Goal: Task Accomplishment & Management: Manage account settings

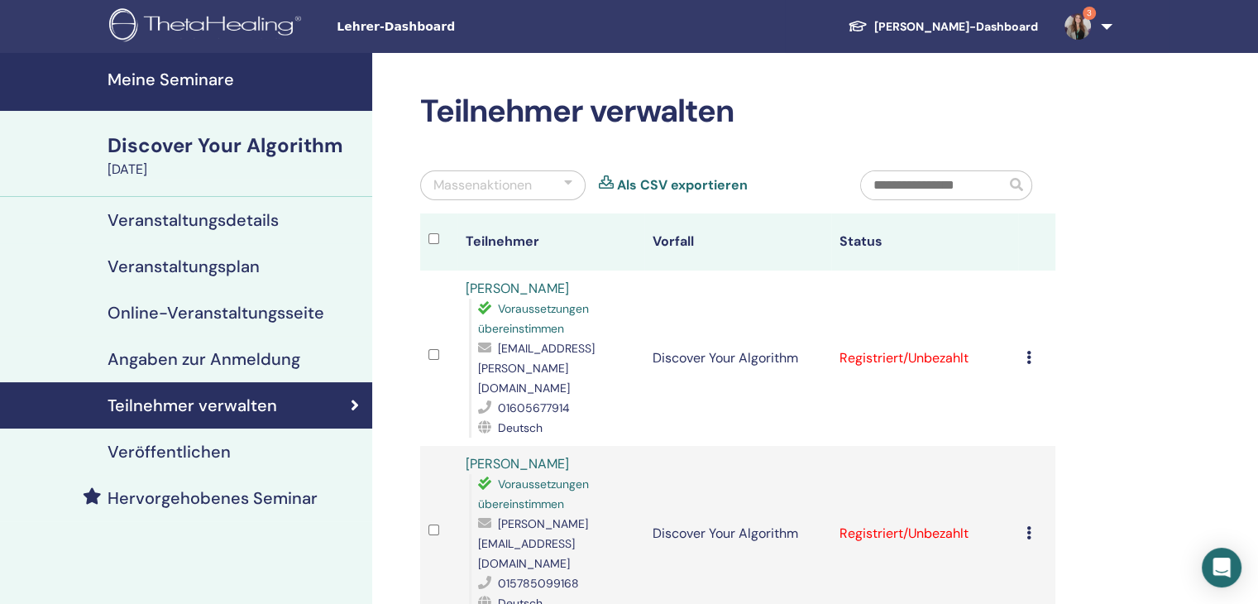
click at [1112, 28] on link "3" at bounding box center [1085, 26] width 68 height 53
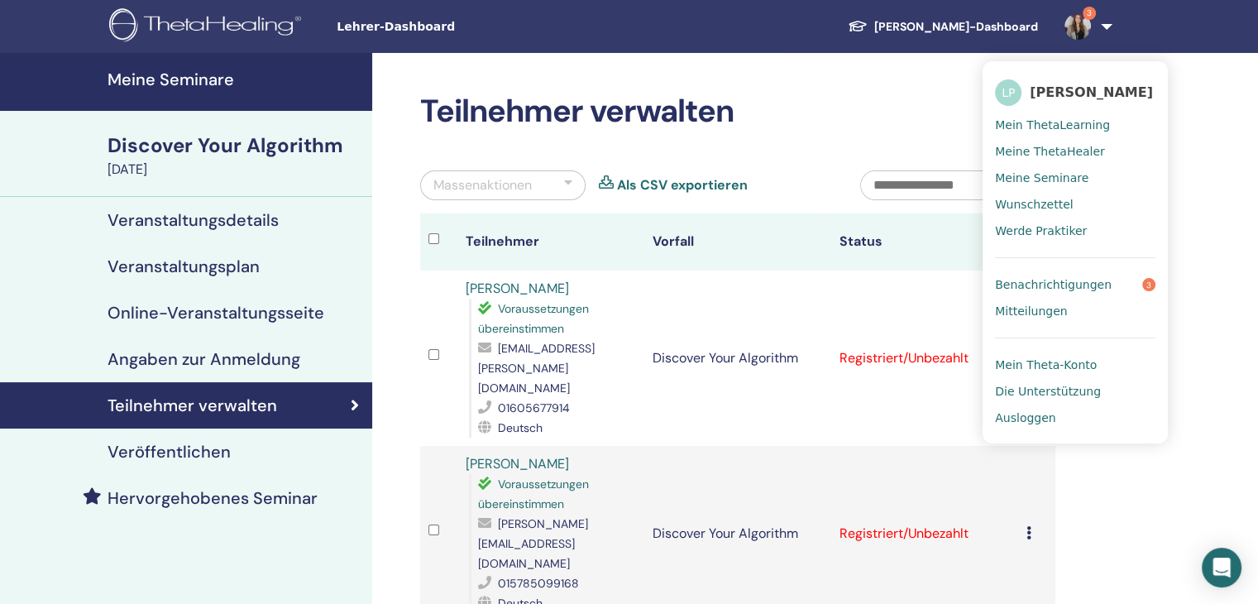
click at [1098, 285] on span "Benachrichtigungen" at bounding box center [1053, 284] width 117 height 15
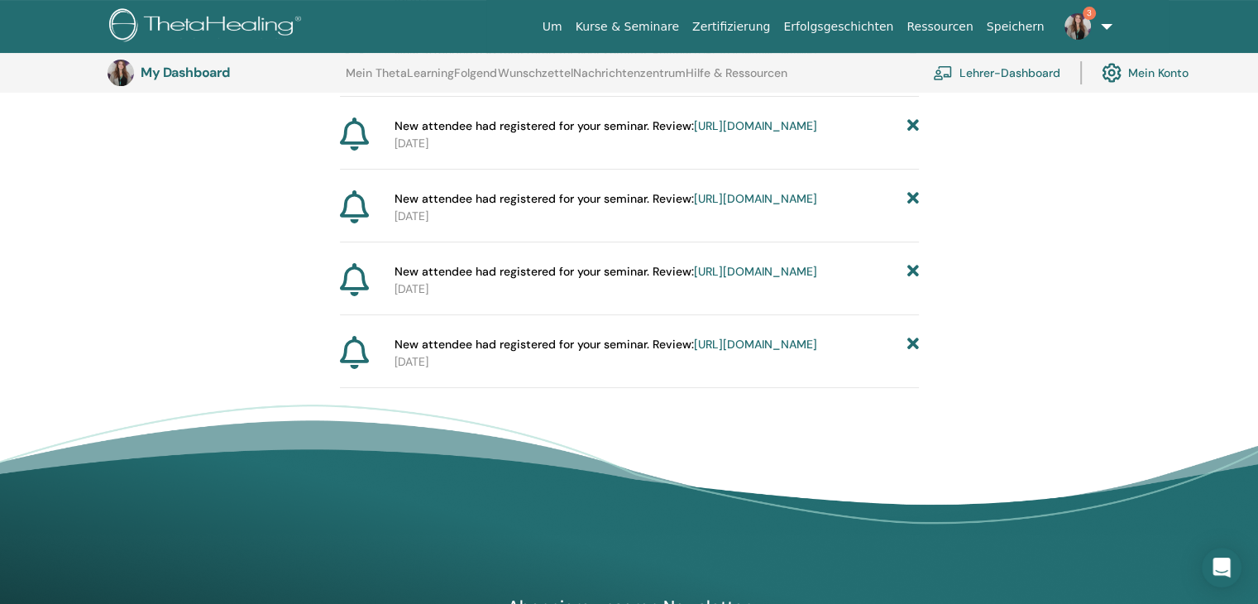
scroll to position [371, 0]
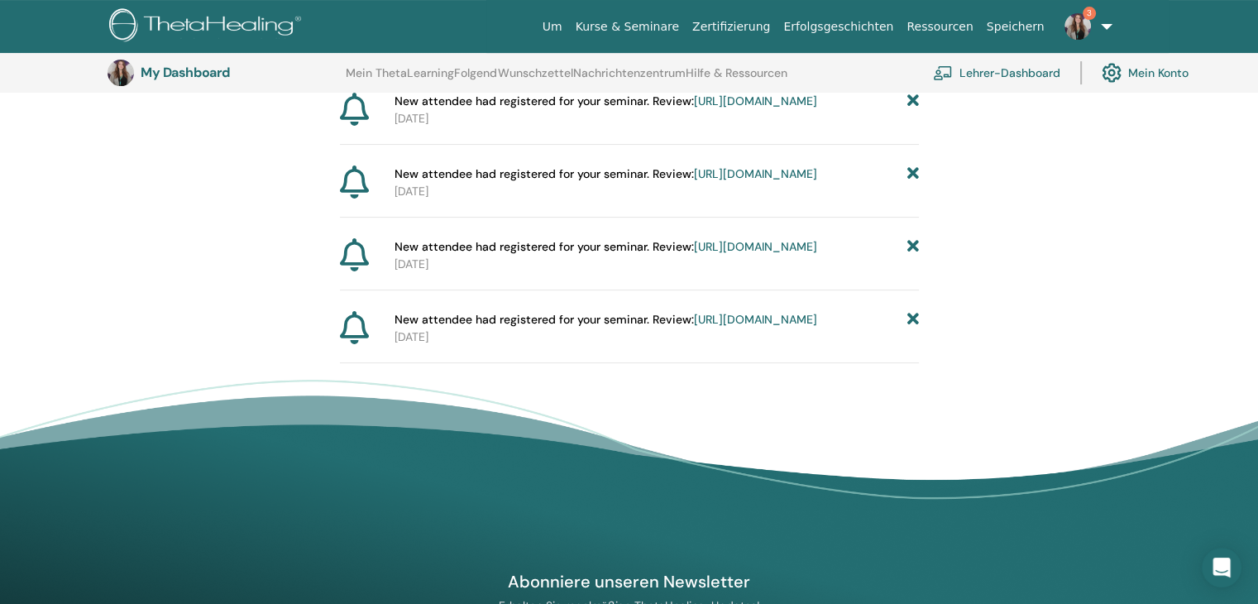
click at [757, 327] on link "https://member.thetahealing.com/instructor/seminar/376583/attendees" at bounding box center [755, 319] width 123 height 15
click at [694, 254] on link "[URL][DOMAIN_NAME]" at bounding box center [755, 246] width 123 height 15
click at [694, 181] on link "[URL][DOMAIN_NAME]" at bounding box center [755, 173] width 123 height 15
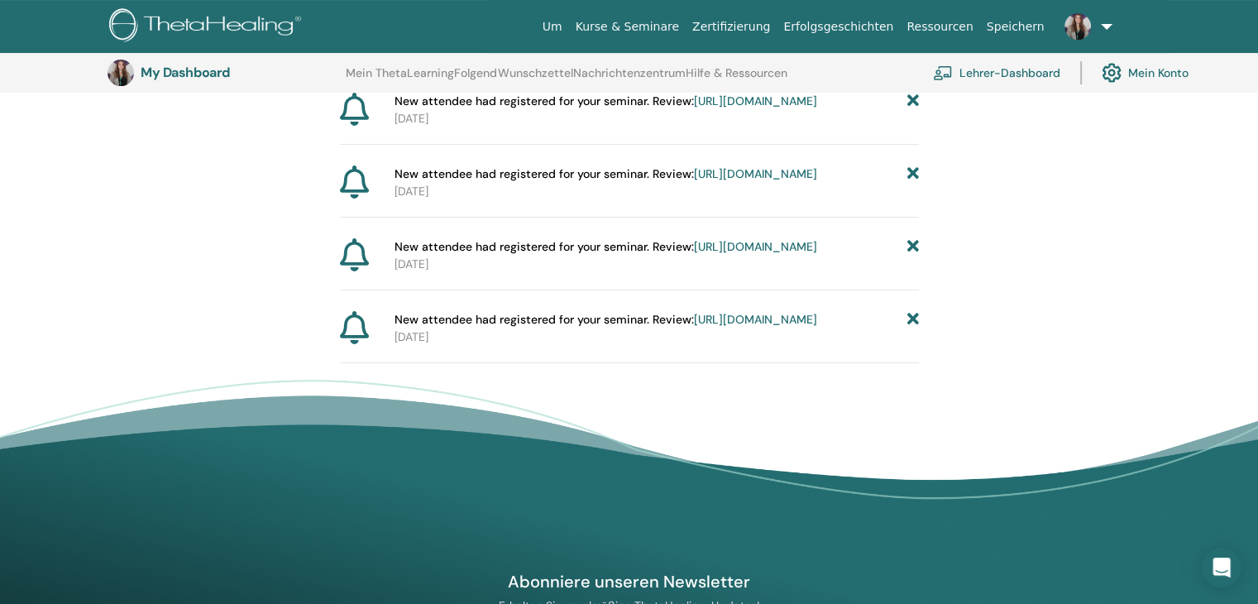
scroll to position [371, 0]
click at [694, 108] on link "https://member.thetahealing.com/instructor/seminar/376546/attendees" at bounding box center [755, 100] width 123 height 15
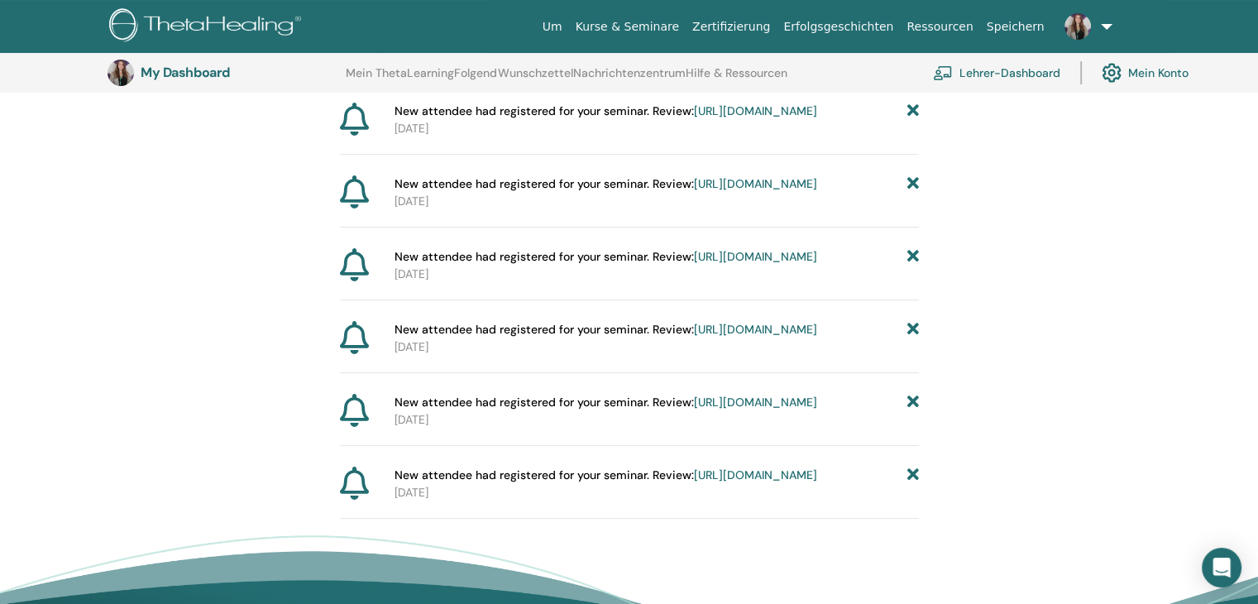
scroll to position [205, 0]
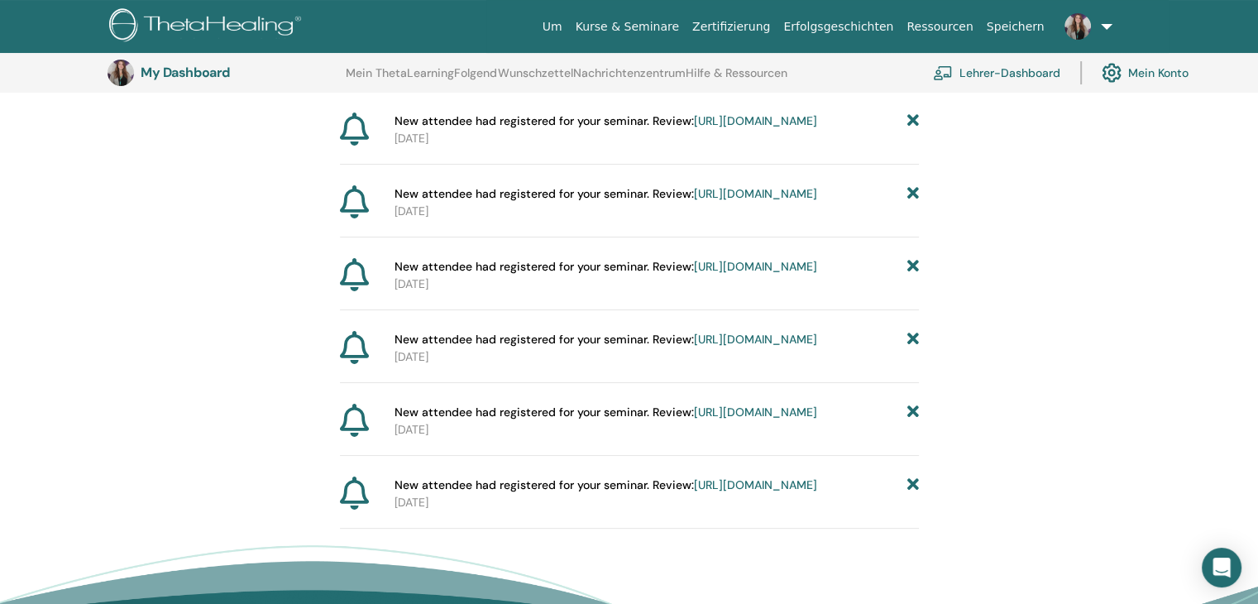
click at [694, 128] on link "[URL][DOMAIN_NAME]" at bounding box center [755, 120] width 123 height 15
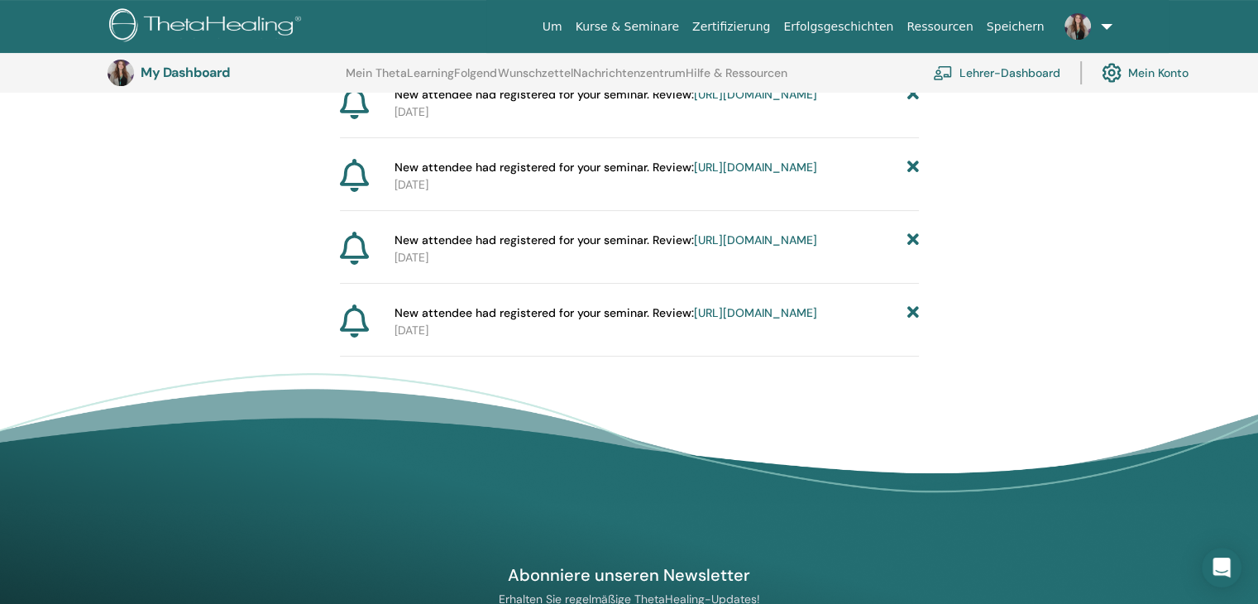
scroll to position [288, 0]
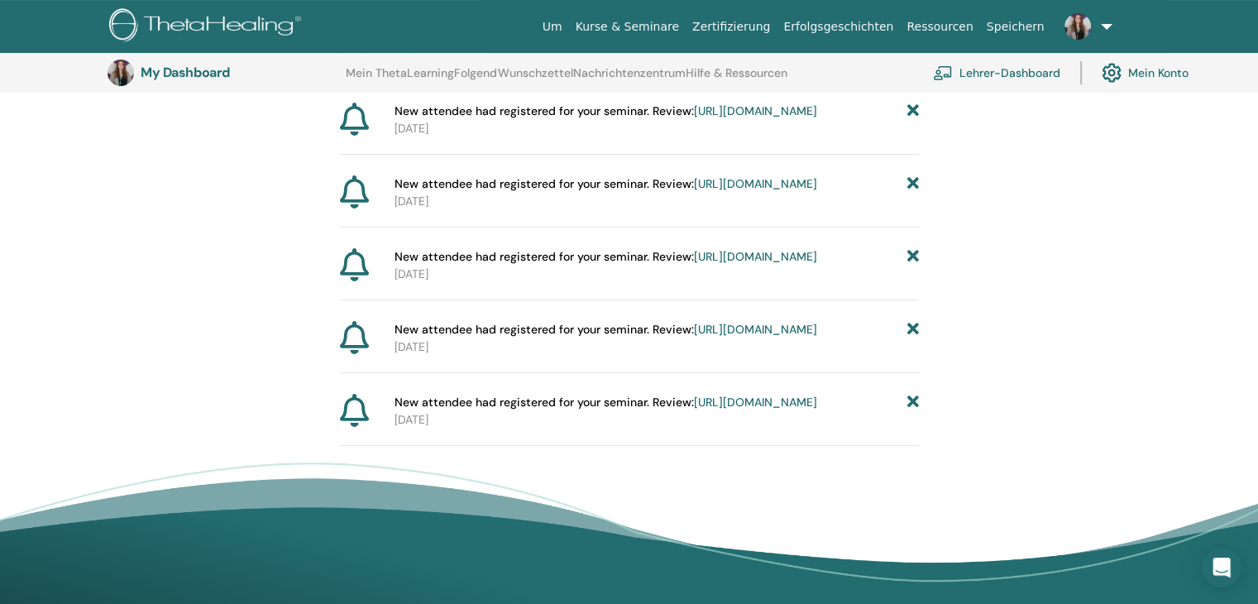
click at [913, 411] on icon at bounding box center [913, 402] width 12 height 17
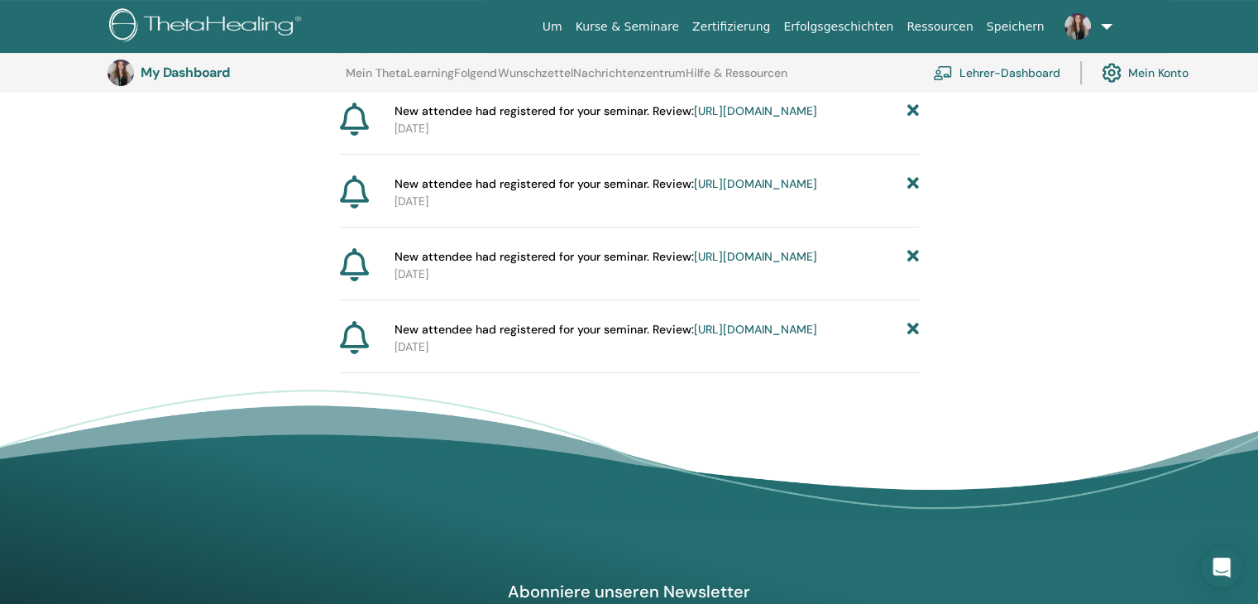
click at [909, 338] on icon at bounding box center [913, 329] width 12 height 17
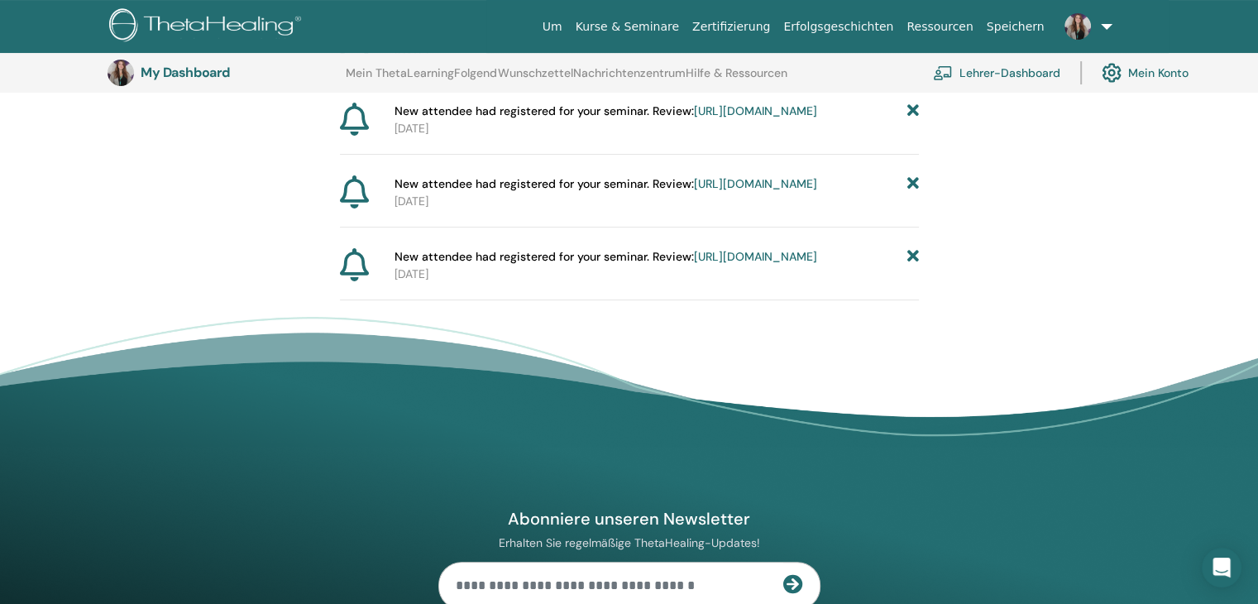
click at [911, 266] on icon at bounding box center [913, 256] width 12 height 17
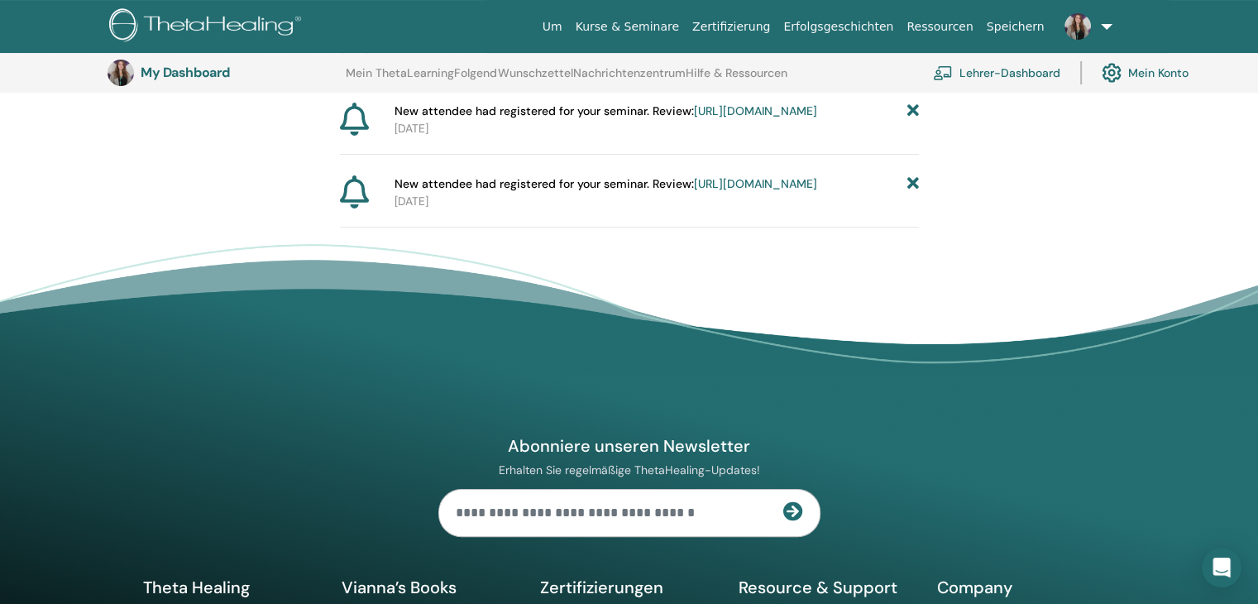
click at [907, 193] on icon at bounding box center [913, 183] width 12 height 17
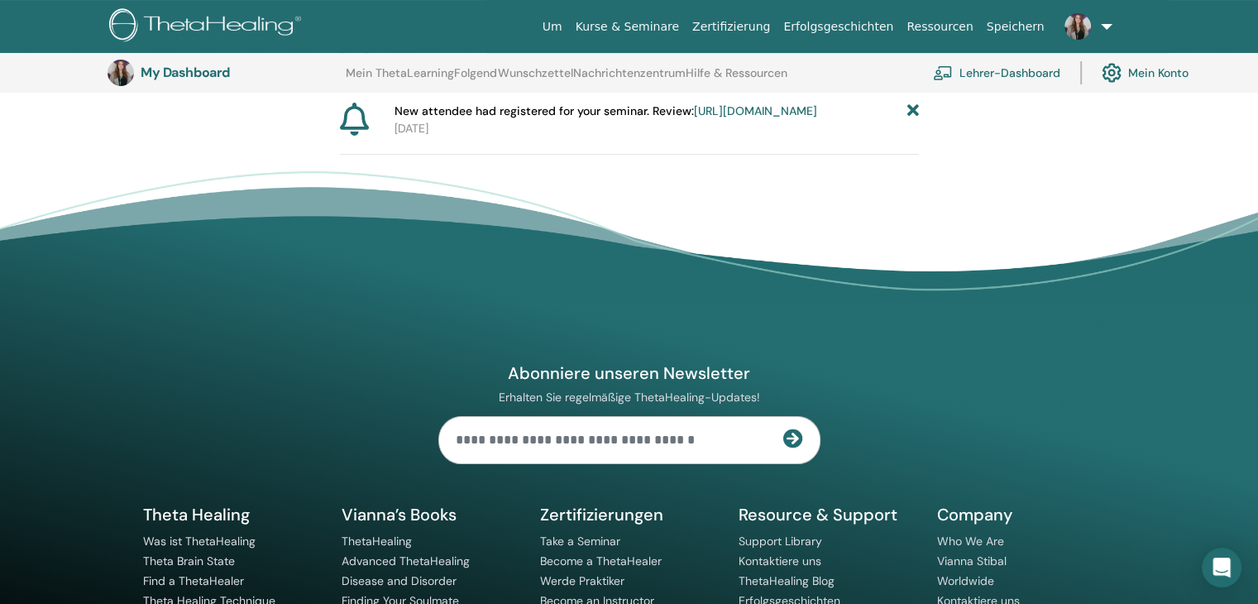
click at [914, 120] on icon at bounding box center [913, 111] width 12 height 17
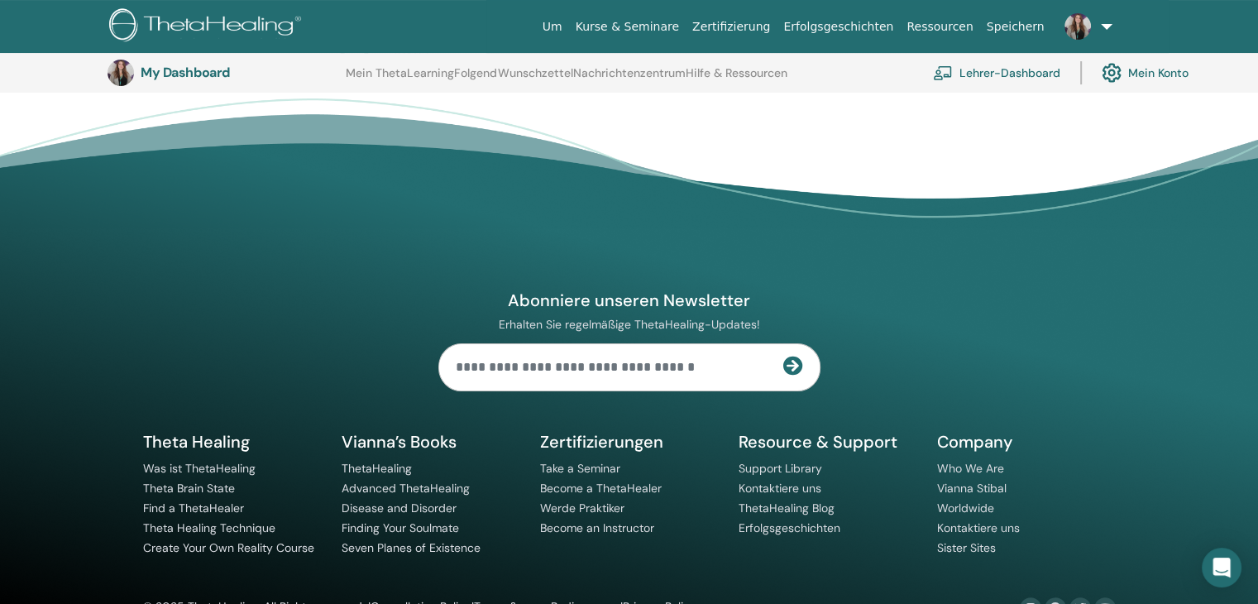
scroll to position [0, 0]
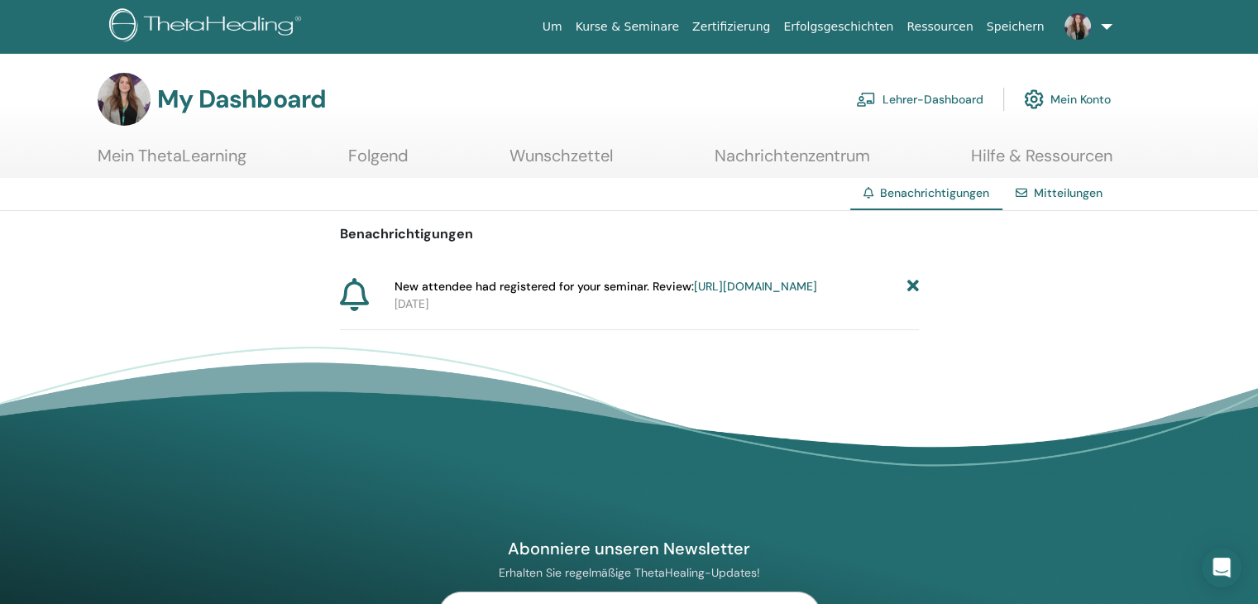
click at [763, 294] on link "https://member.thetahealing.com/instructor/seminar/376574/attendees" at bounding box center [755, 286] width 123 height 15
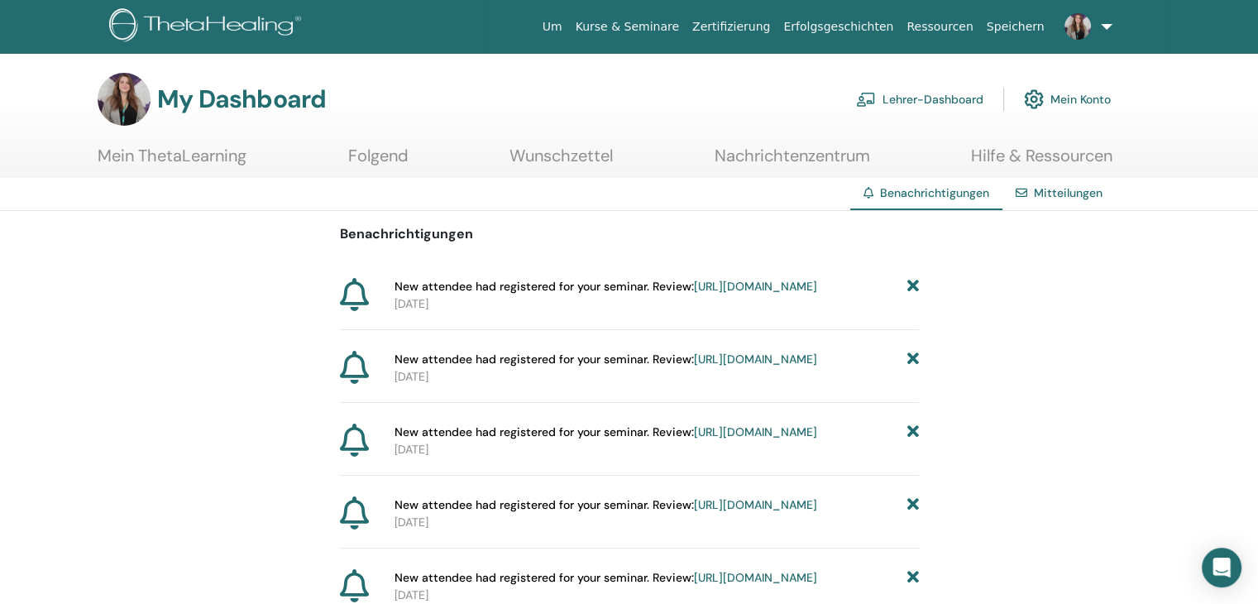
click at [913, 284] on icon at bounding box center [913, 286] width 12 height 17
